Goal: Transaction & Acquisition: Purchase product/service

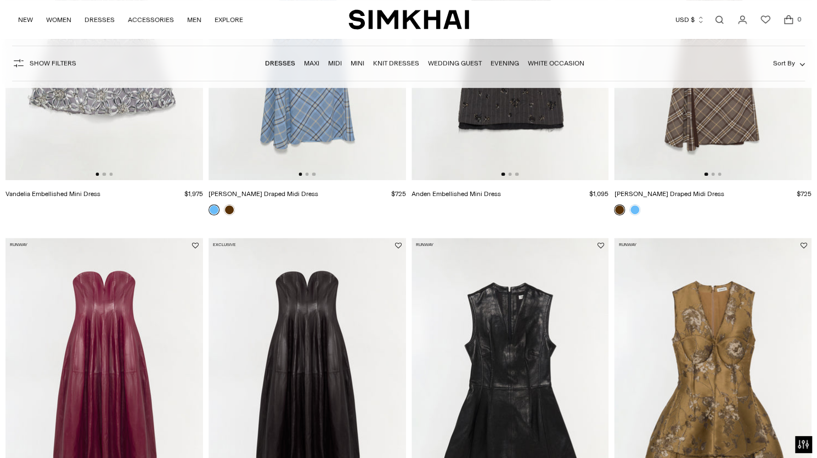
scroll to position [165, 0]
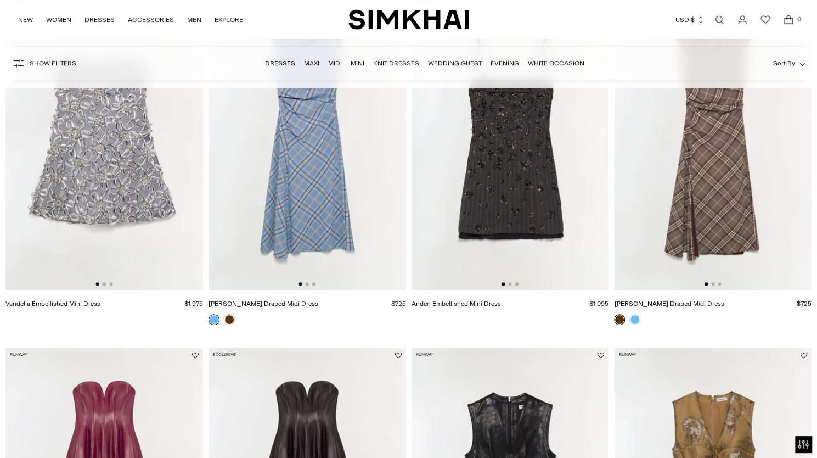
click at [500, 173] on img at bounding box center [509, 142] width 197 height 296
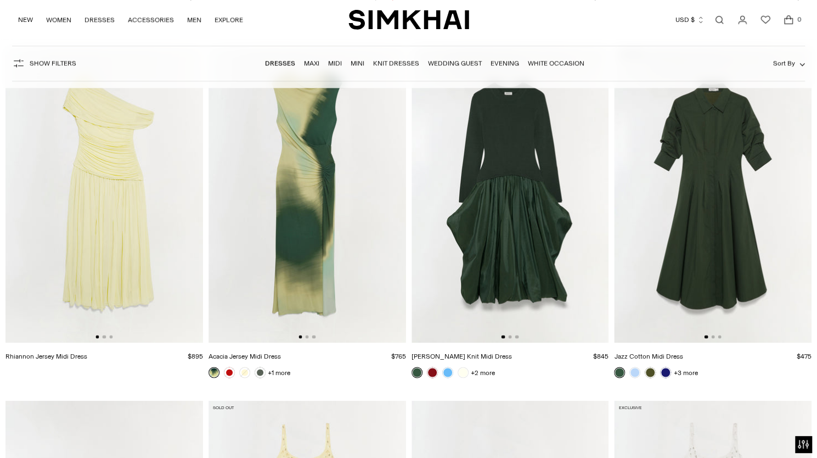
scroll to position [5760, 0]
click at [359, 64] on link "Mini" at bounding box center [358, 63] width 14 height 8
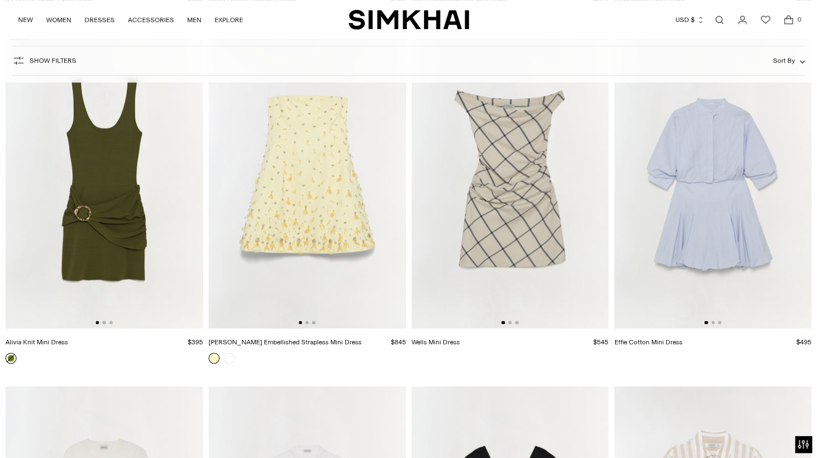
scroll to position [3237, 0]
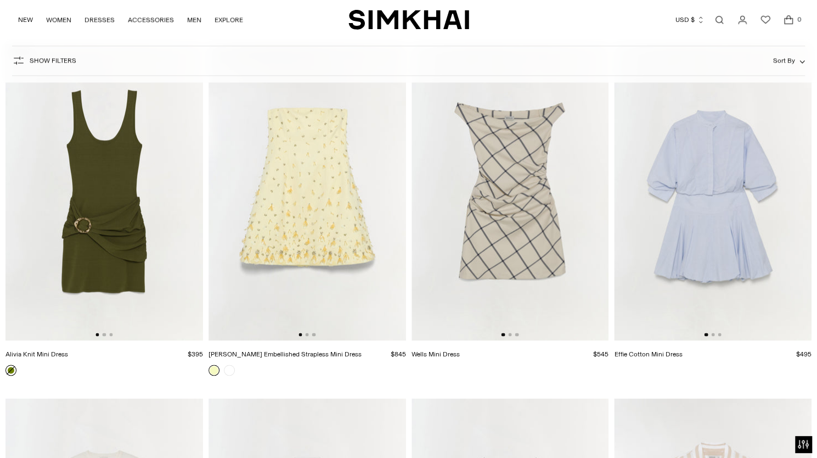
click at [111, 232] on img at bounding box center [103, 192] width 197 height 296
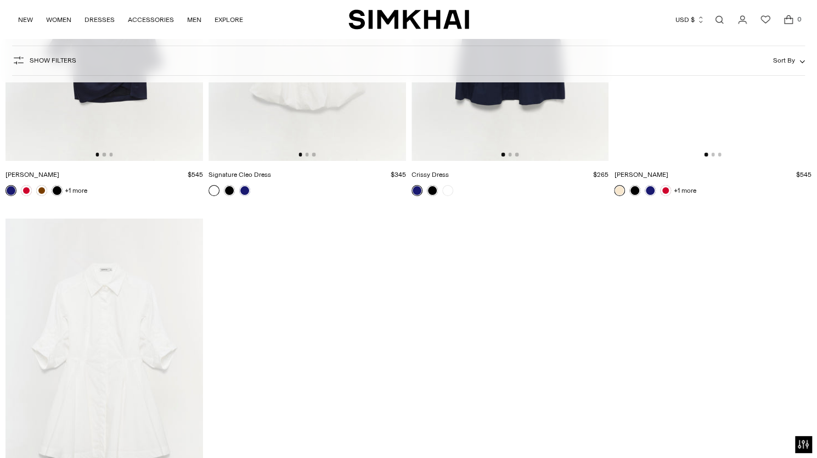
scroll to position [4992, 0]
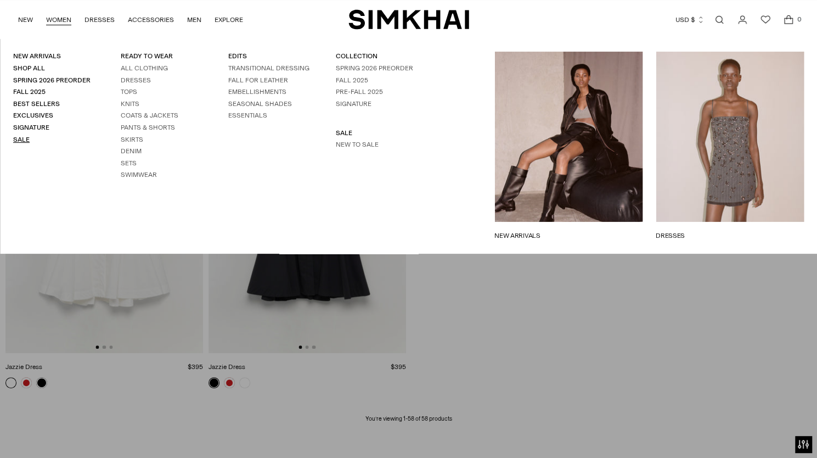
click at [15, 138] on link "Sale" at bounding box center [21, 139] width 16 height 8
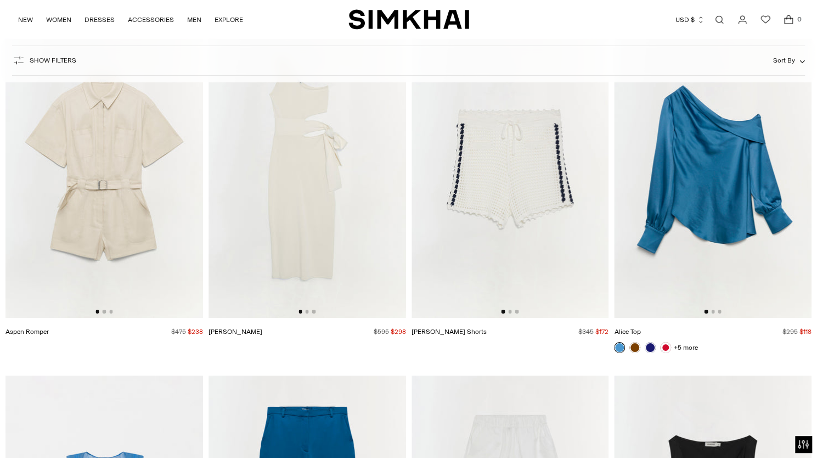
scroll to position [4937, 0]
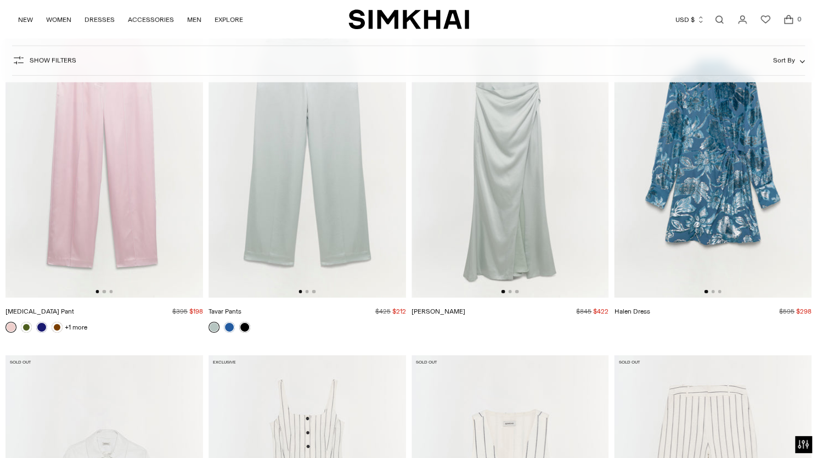
scroll to position [18980, 0]
